Goal: Information Seeking & Learning: Learn about a topic

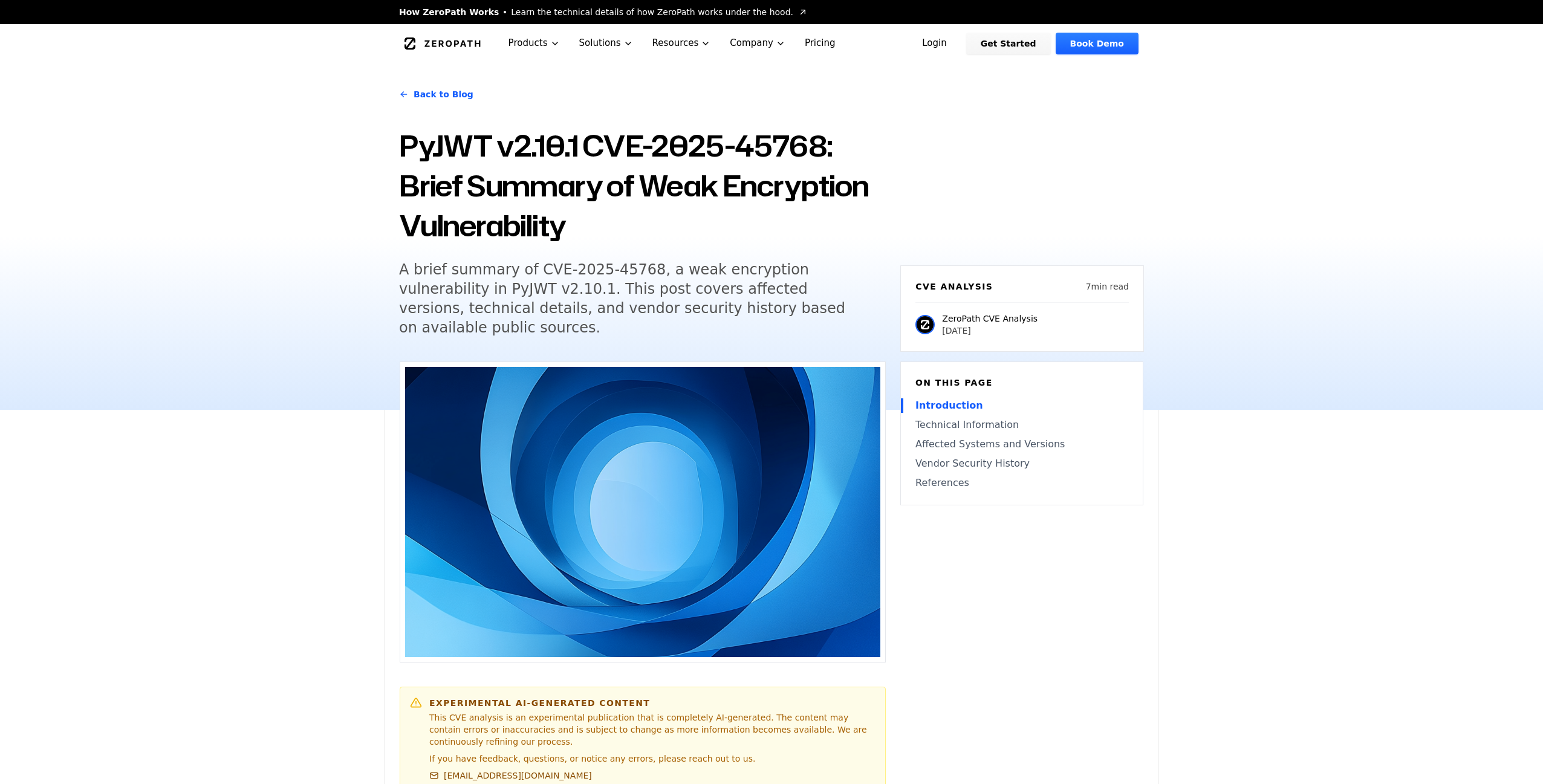
scroll to position [1, 0]
drag, startPoint x: 469, startPoint y: 147, endPoint x: 403, endPoint y: 147, distance: 66.0
click at [403, 147] on h1 "PyJWT v2.10.1 CVE-2025-45768: Brief Summary of Weak Encryption Vulnerability" at bounding box center [642, 185] width 487 height 119
copy h1 "PyJWT"
click at [578, 277] on h5 "A brief summary of CVE-2025-45768, a weak encryption vulnerability in PyJWT v2.…" at bounding box center [630, 298] width 464 height 78
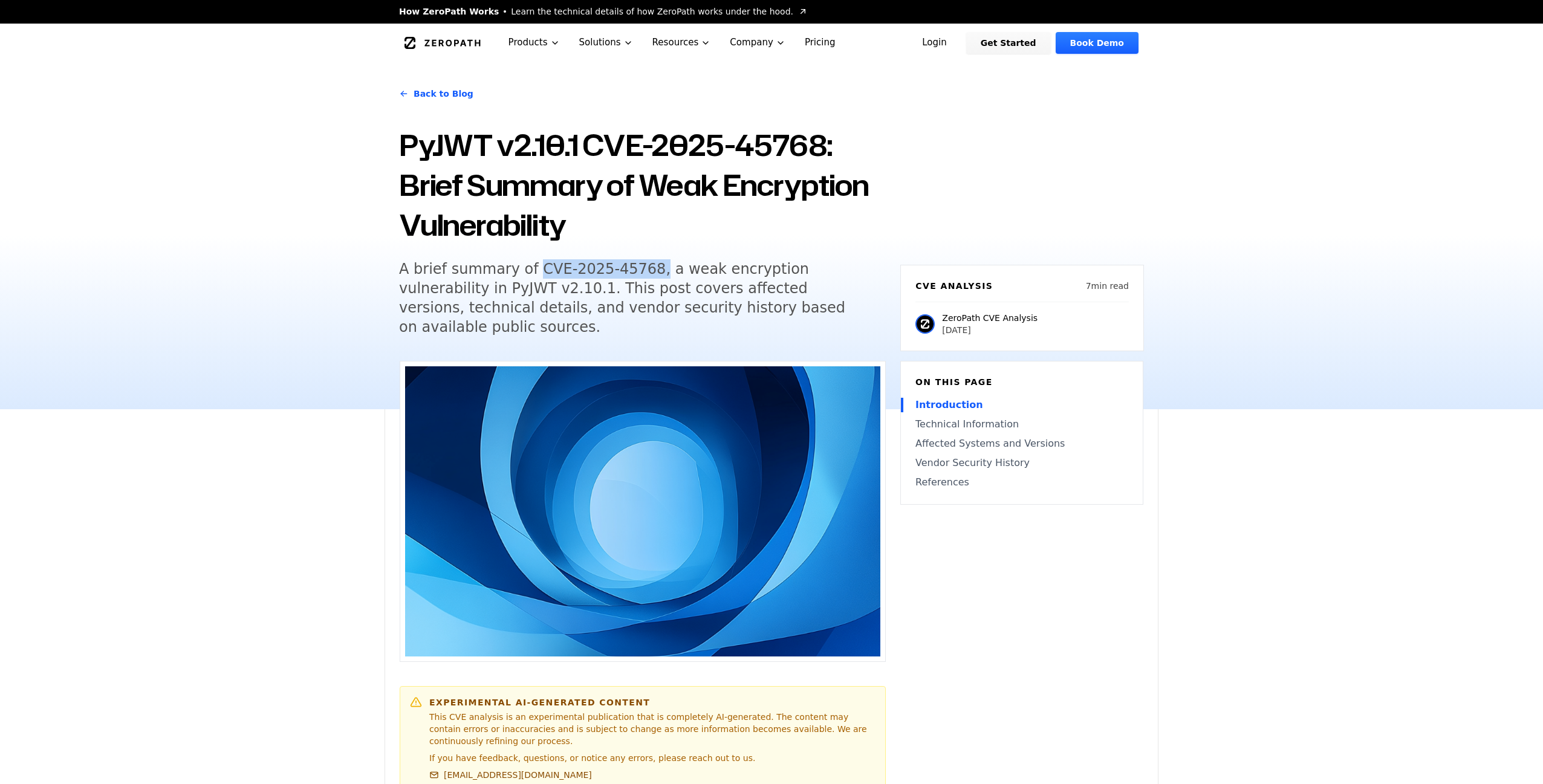
drag, startPoint x: 522, startPoint y: 270, endPoint x: 640, endPoint y: 270, distance: 118.0
click at [640, 270] on h5 "A brief summary of CVE-2025-45768, a weak encryption vulnerability in PyJWT v2.…" at bounding box center [630, 298] width 464 height 78
click at [636, 270] on h5 "A brief summary of CVE-2025-45768, a weak encryption vulnerability in PyJWT v2.…" at bounding box center [630, 298] width 464 height 78
drag, startPoint x: 636, startPoint y: 271, endPoint x: 519, endPoint y: 270, distance: 117.0
click at [520, 270] on h5 "A brief summary of CVE-2025-45768, a weak encryption vulnerability in PyJWT v2.…" at bounding box center [630, 298] width 464 height 78
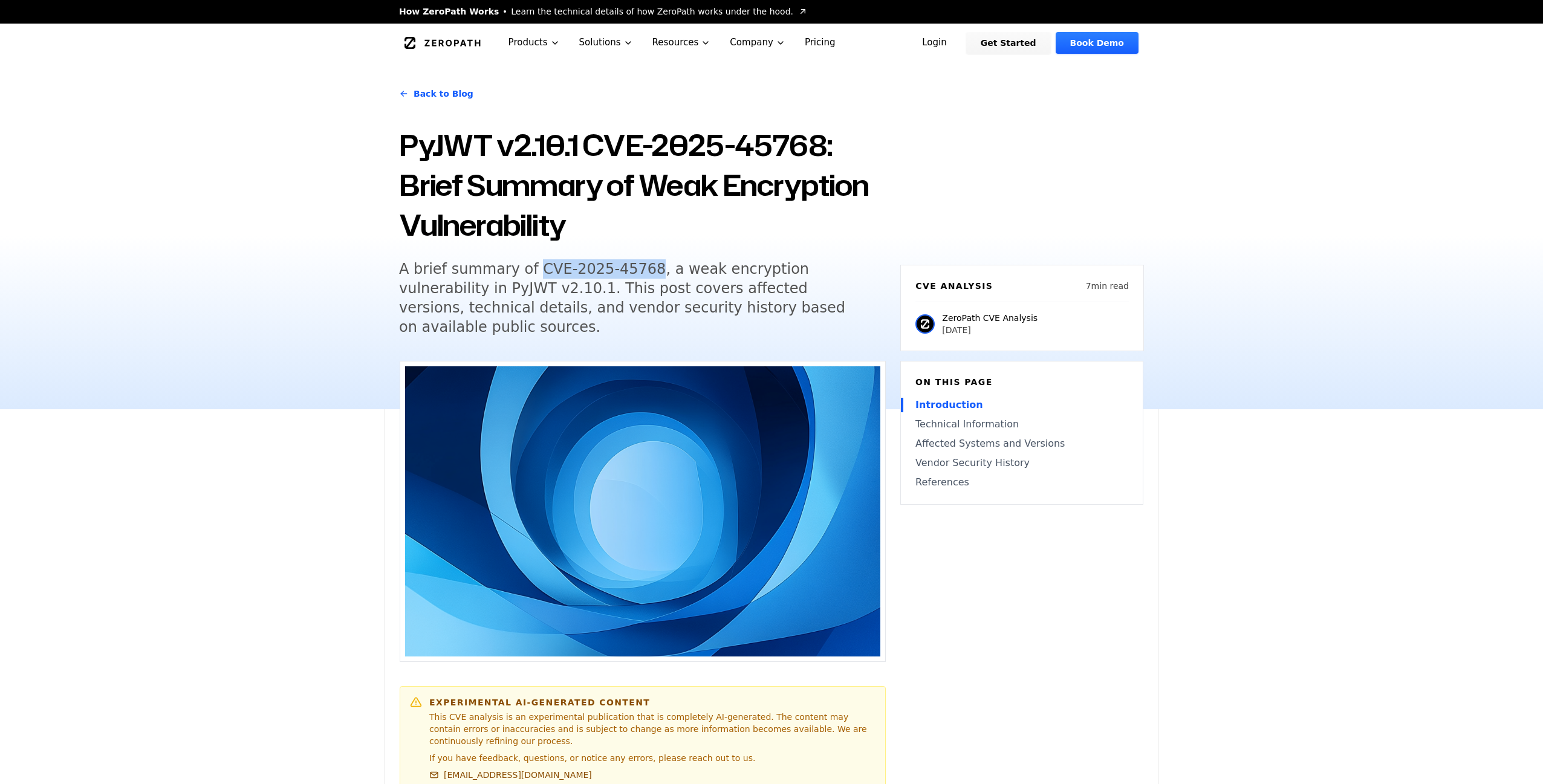
copy h5 "CVE-2025-45768"
